Goal: Task Accomplishment & Management: Manage account settings

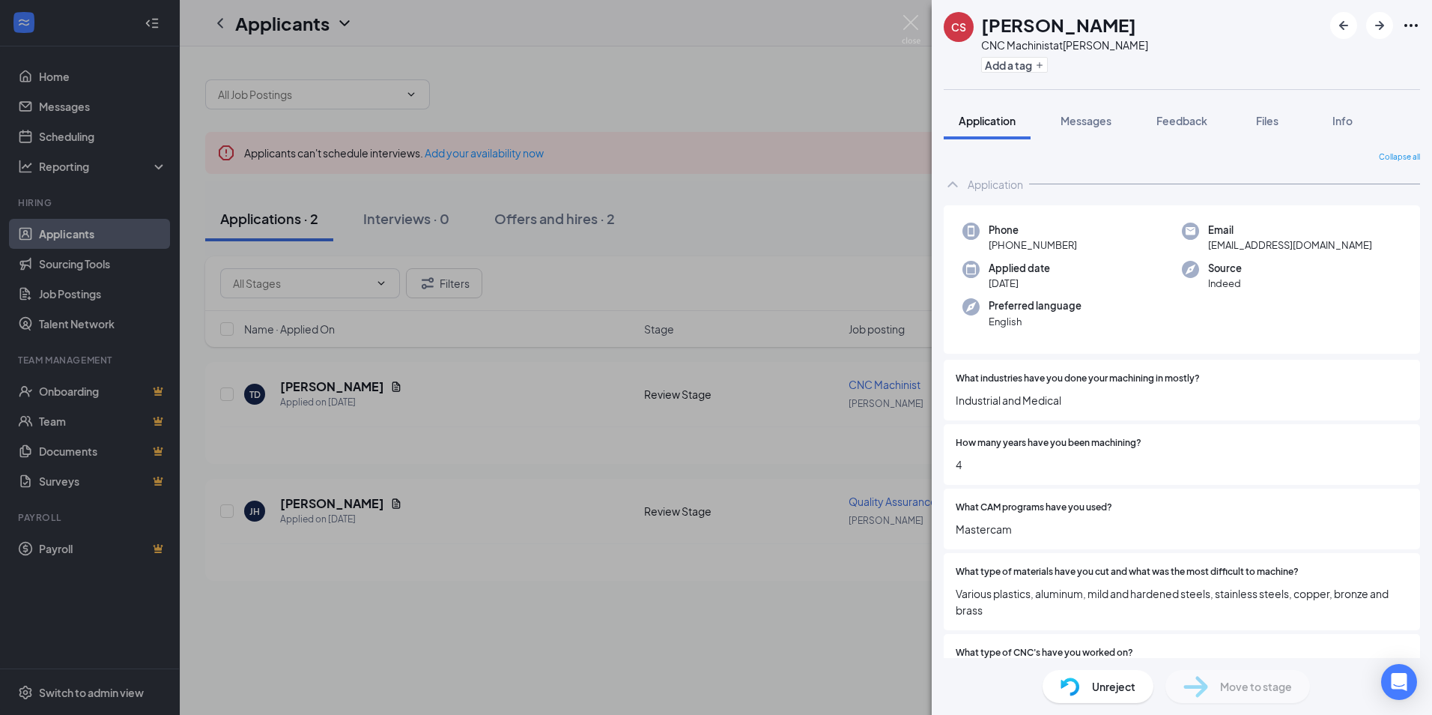
click at [372, 387] on div "CS [PERSON_NAME] CNC Machinist at Ronan Add a tag Application Messages Feedback…" at bounding box center [716, 357] width 1432 height 715
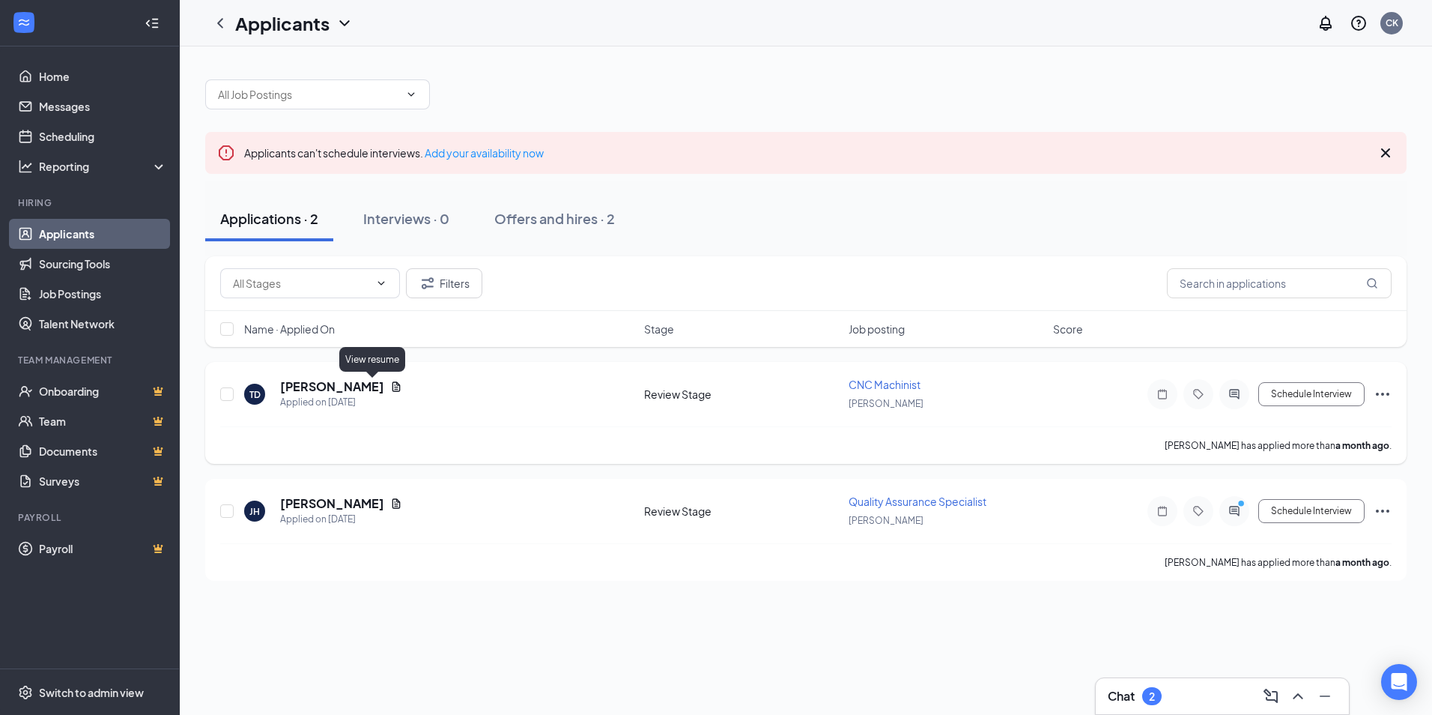
click at [393, 387] on icon "Document" at bounding box center [397, 386] width 8 height 10
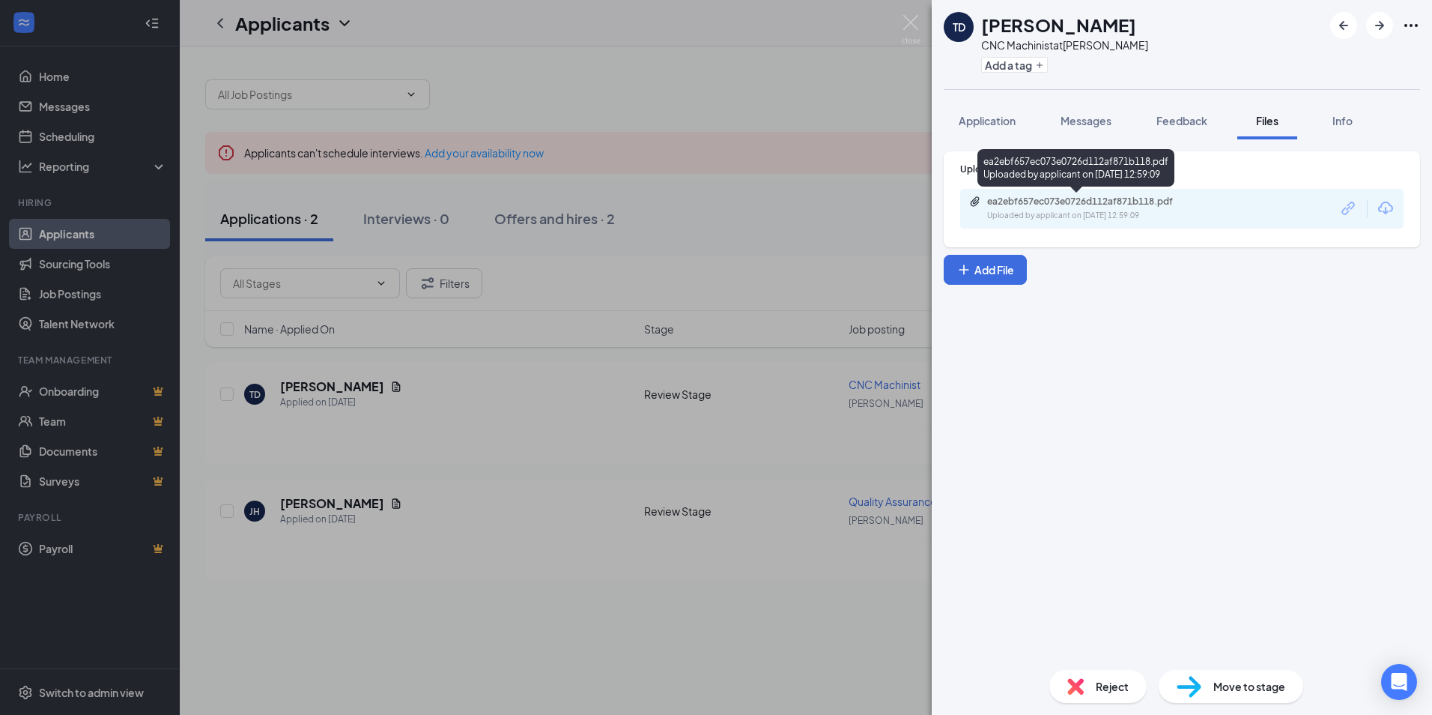
click at [1140, 201] on div "ea2ebf657ec073e0726d112af871b118.pdf" at bounding box center [1092, 202] width 210 height 12
click at [381, 503] on div "TD [PERSON_NAME] CNC Machinist at Ronan Add a tag Application Messages Feedback…" at bounding box center [716, 357] width 1432 height 715
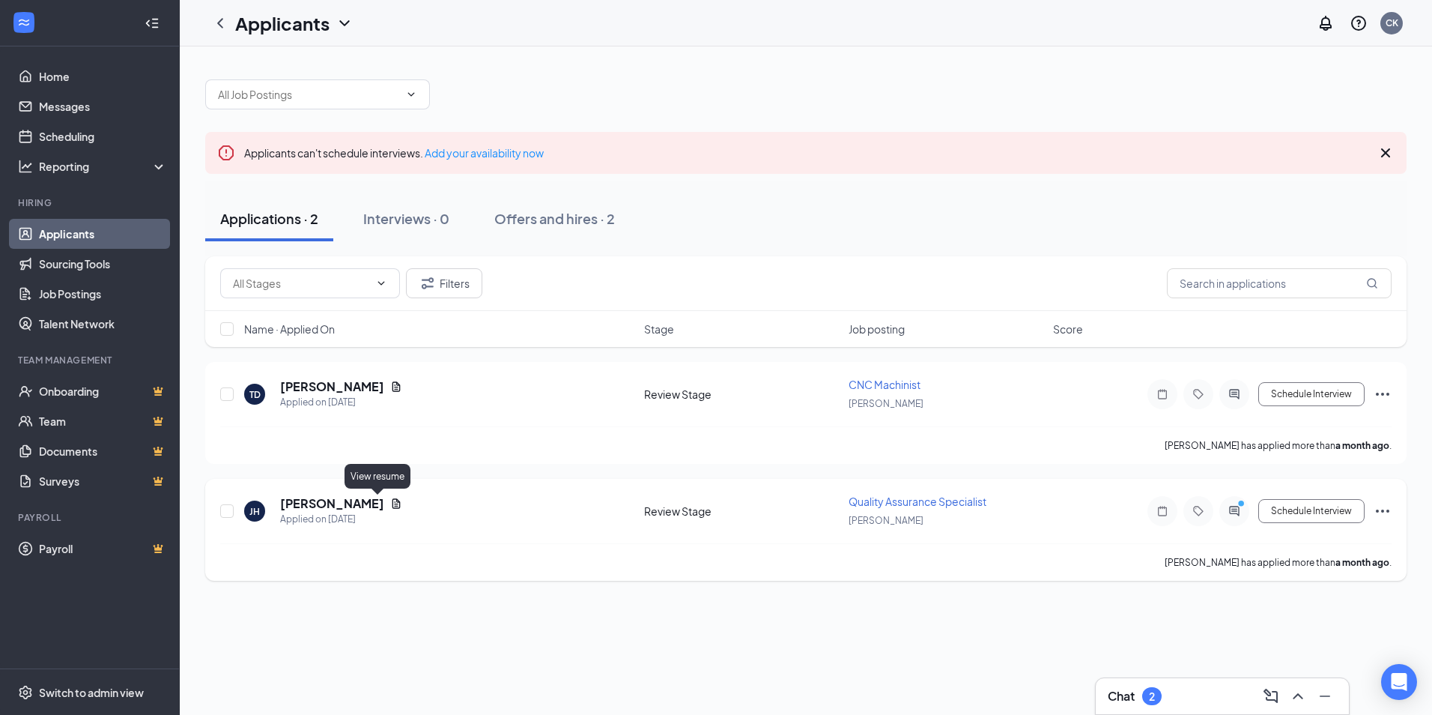
click at [390, 507] on icon "Document" at bounding box center [396, 503] width 12 height 12
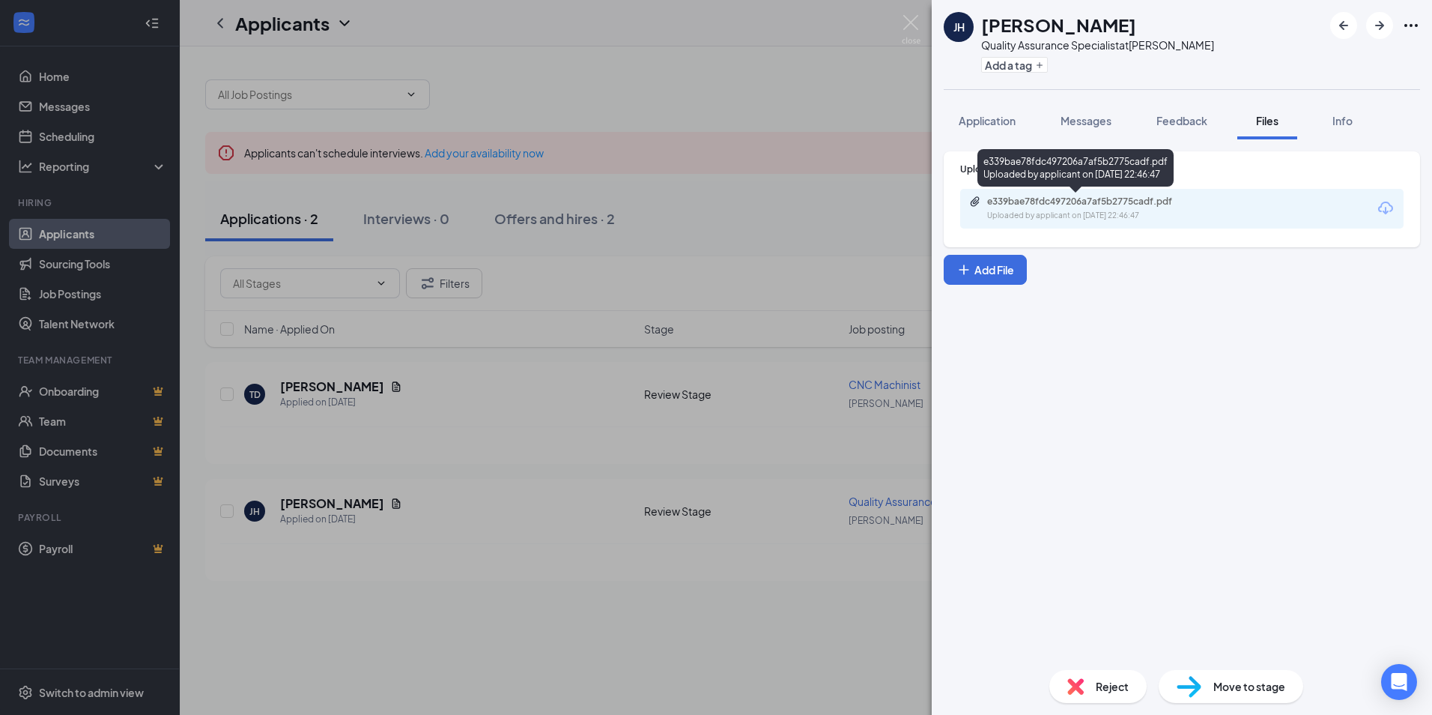
click at [1100, 212] on div "Uploaded by applicant on [DATE] 22:46:47" at bounding box center [1099, 216] width 225 height 12
click at [1119, 691] on span "Reject" at bounding box center [1112, 686] width 33 height 16
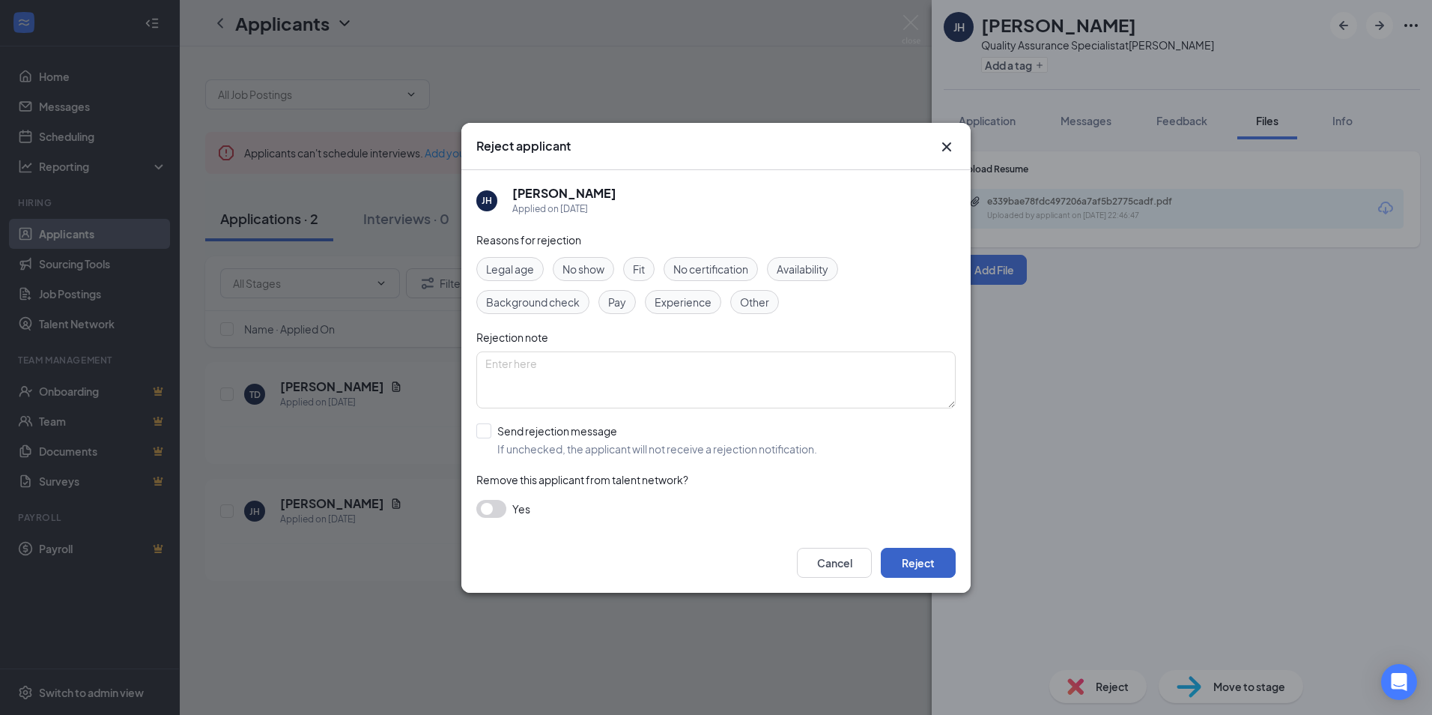
click at [916, 569] on button "Reject" at bounding box center [918, 563] width 75 height 30
